Goal: Task Accomplishment & Management: Use online tool/utility

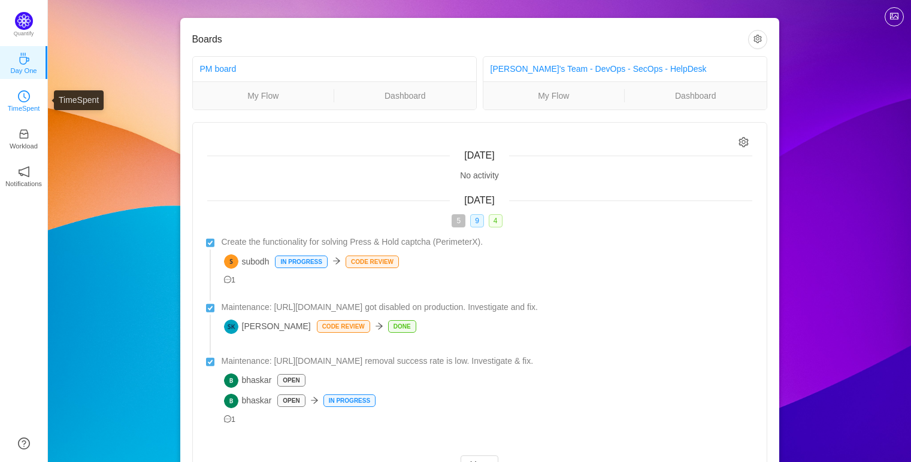
click at [36, 106] on p "TimeSpent" at bounding box center [24, 108] width 32 height 11
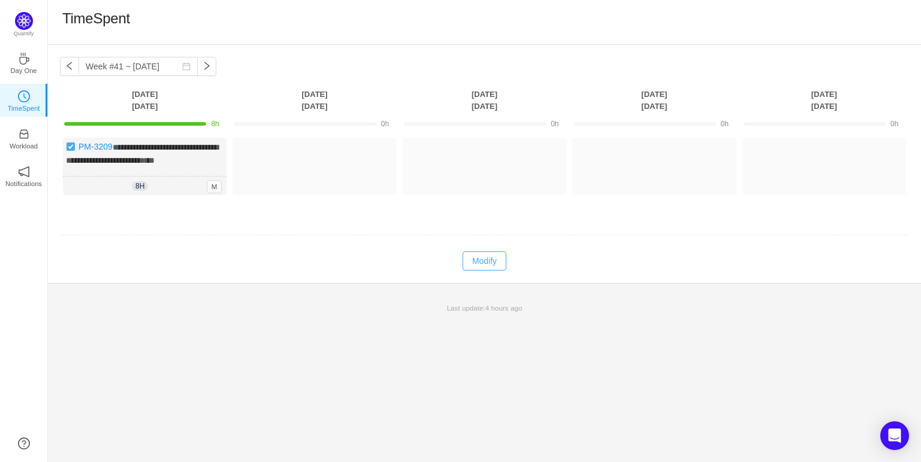
click at [482, 271] on button "Modify" at bounding box center [484, 261] width 44 height 19
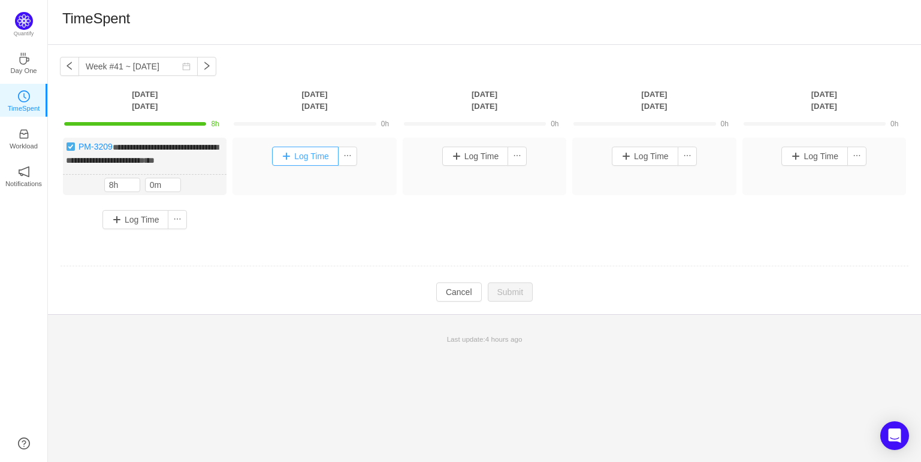
click at [294, 161] on button "Log Time" at bounding box center [305, 156] width 66 height 19
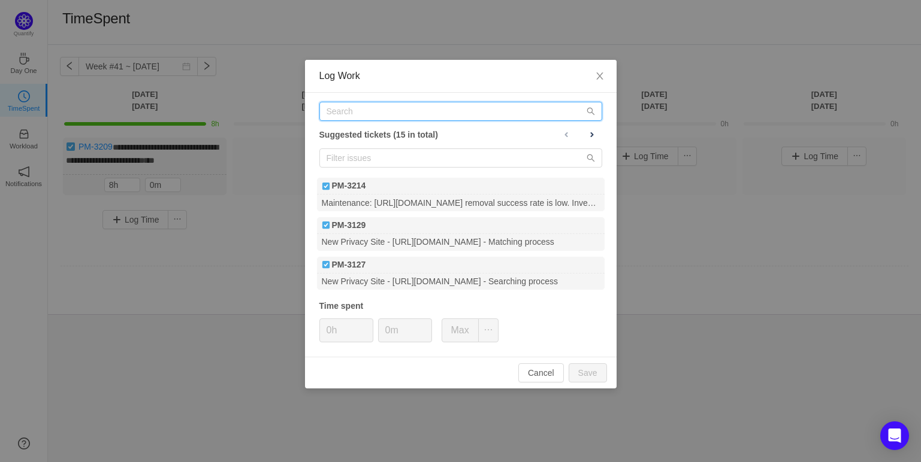
click at [398, 113] on input "text" at bounding box center [460, 111] width 283 height 19
type input "2"
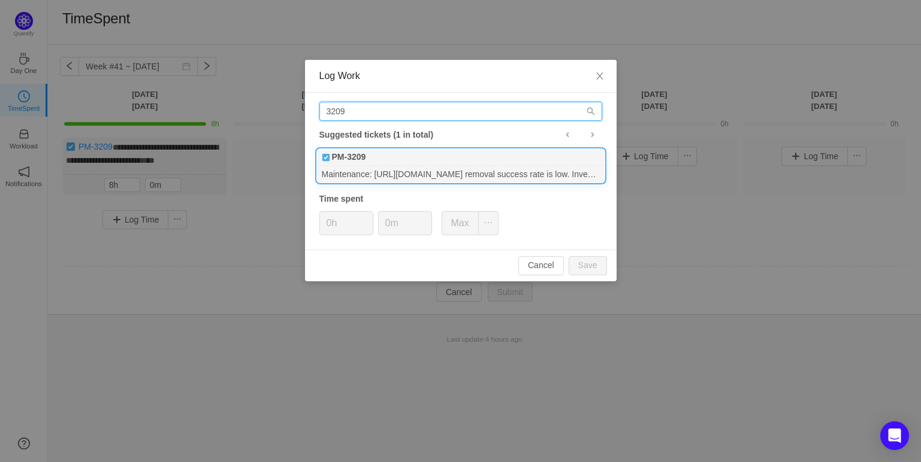
type input "3209"
click at [404, 171] on div "Maintenance: [URL][DOMAIN_NAME] removal success rate is low. Investigate & fix." at bounding box center [461, 174] width 288 height 16
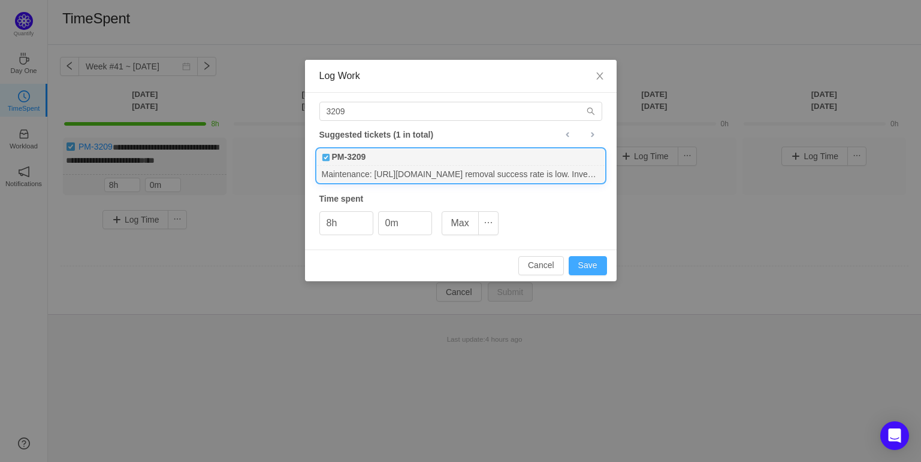
click at [591, 273] on button "Save" at bounding box center [587, 265] width 38 height 19
type input "0h"
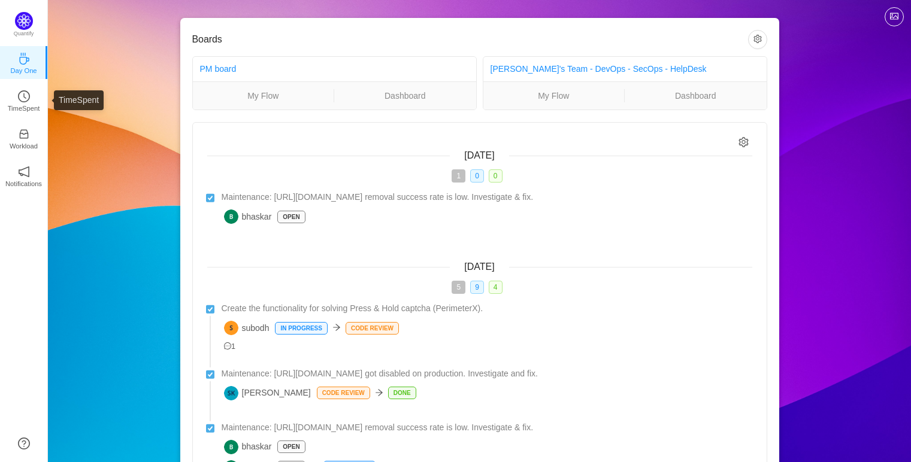
click at [56, 89] on div "Boards PM board My Flow Dashboard Michael's Team - DevOps - SecOps - HelpDesk M…" at bounding box center [479, 297] width 863 height 594
drag, startPoint x: 28, startPoint y: 95, endPoint x: 80, endPoint y: 74, distance: 56.2
click at [29, 96] on icon "icon: clock-circle" at bounding box center [24, 96] width 12 height 12
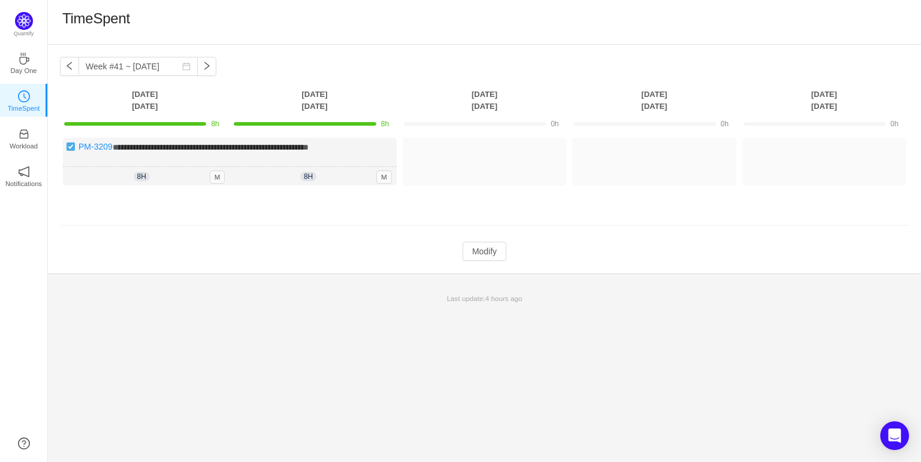
click at [558, 325] on div "**********" at bounding box center [484, 254] width 873 height 418
click at [576, 343] on div "**********" at bounding box center [484, 254] width 873 height 418
click at [475, 10] on div "TimeSpent" at bounding box center [484, 22] width 844 height 25
click at [390, 24] on div "TimeSpent" at bounding box center [484, 22] width 844 height 25
click at [545, 327] on div "**********" at bounding box center [484, 254] width 873 height 418
